Goal: Entertainment & Leisure: Consume media (video, audio)

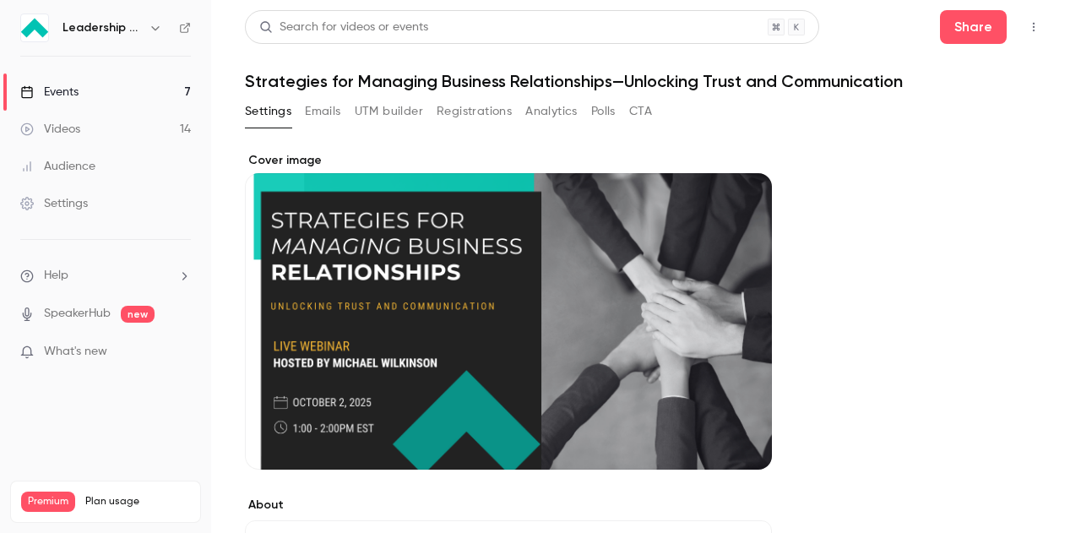
click at [138, 83] on link "Events 7" at bounding box center [105, 91] width 211 height 37
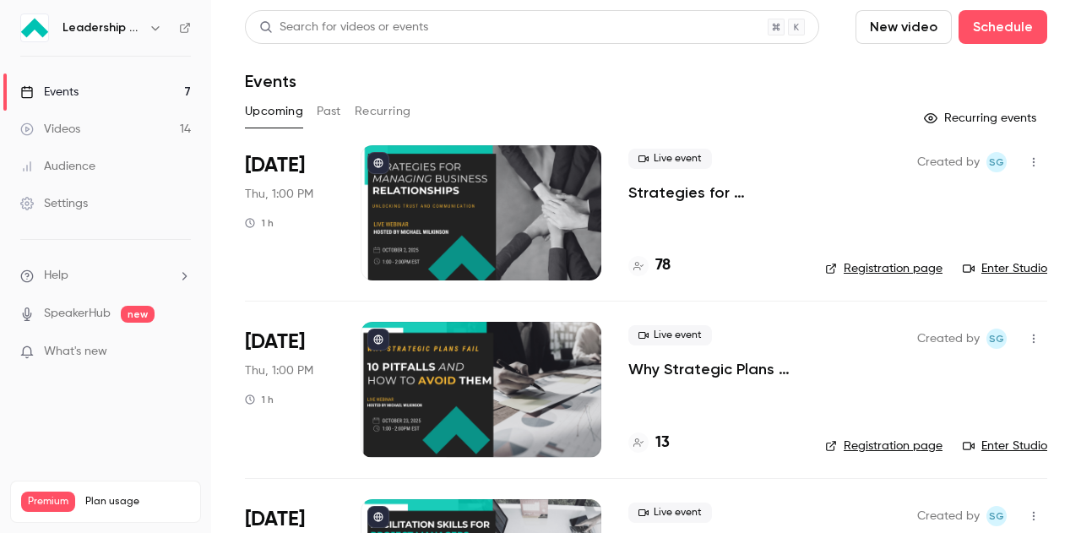
click at [328, 111] on button "Past" at bounding box center [329, 111] width 24 height 27
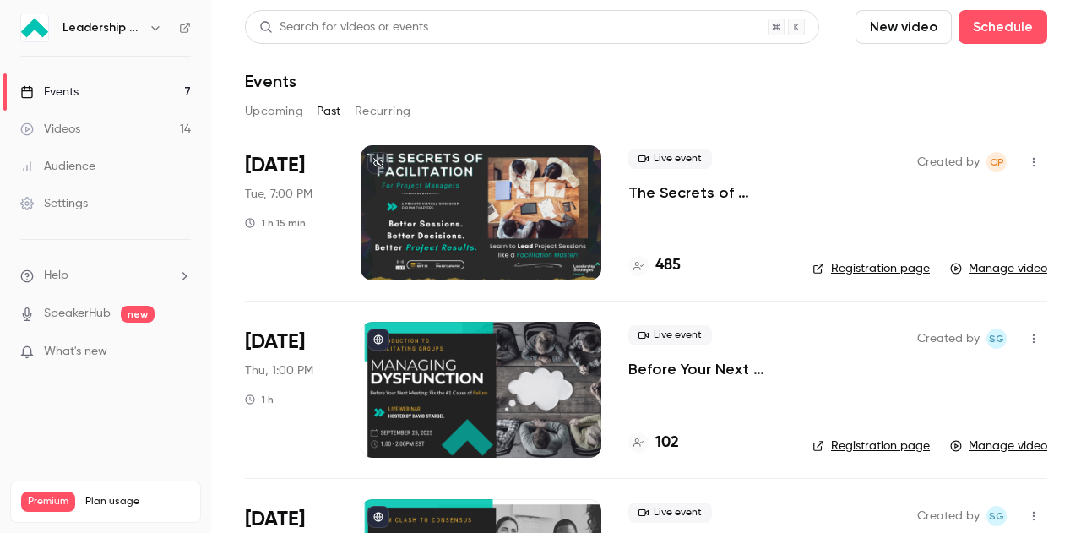
click at [679, 221] on div "Live event The Secrets of Facilitation for Project Managers 485" at bounding box center [706, 212] width 157 height 135
click at [397, 212] on div at bounding box center [480, 212] width 241 height 135
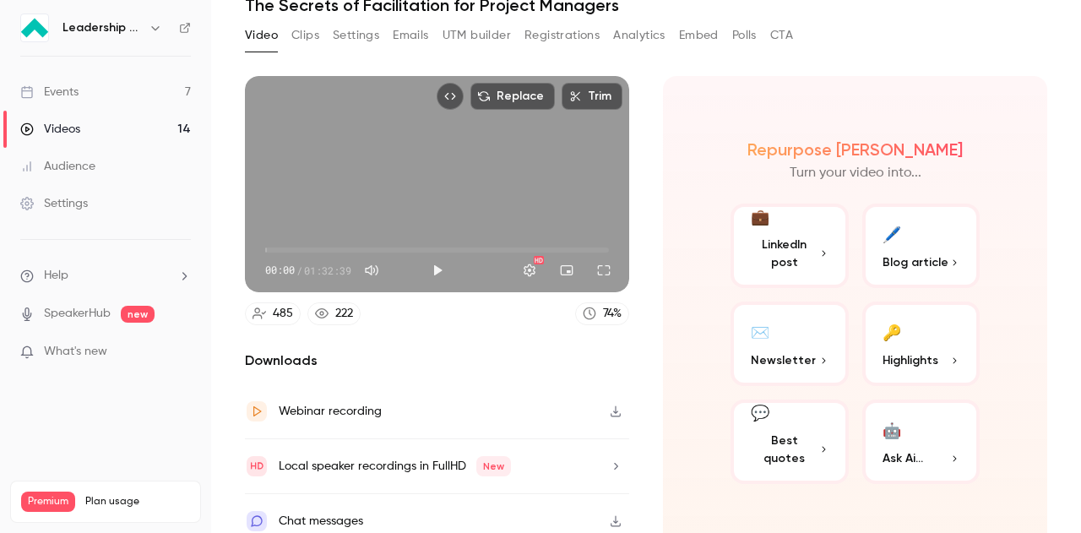
scroll to position [86, 0]
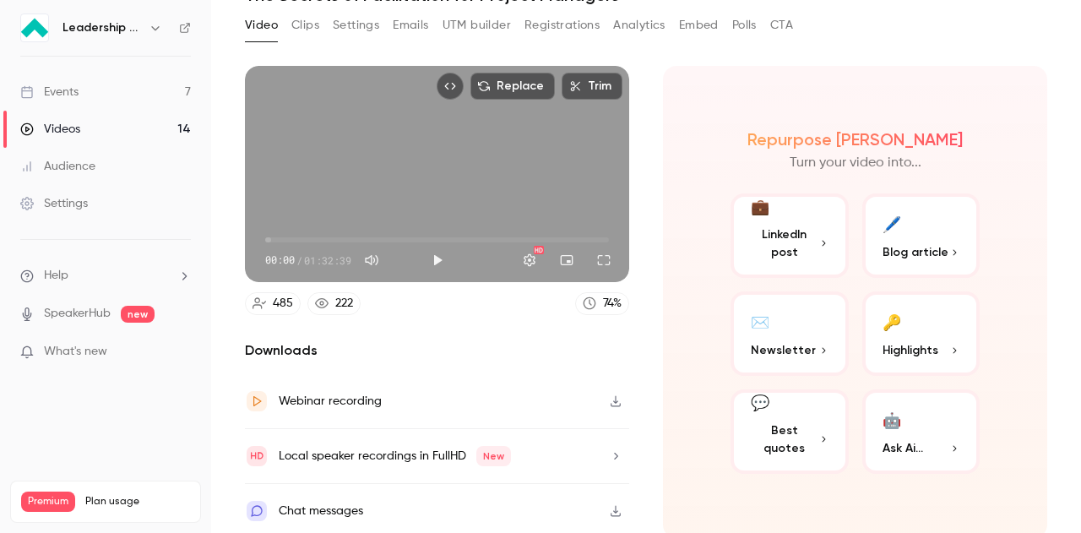
click at [610, 506] on icon "button" at bounding box center [615, 511] width 10 height 11
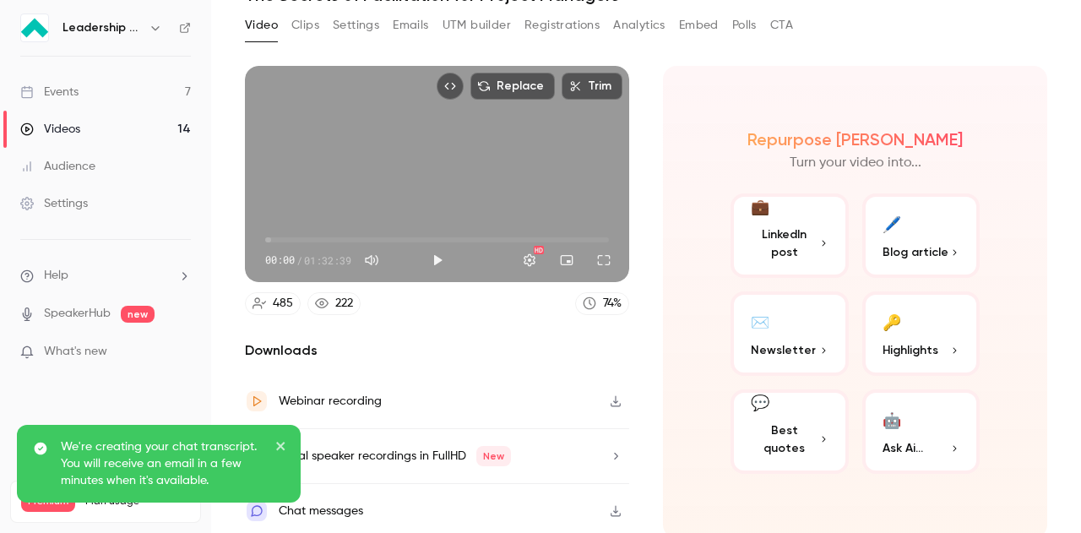
click at [283, 447] on icon "close" at bounding box center [281, 446] width 12 height 14
